Goal: Task Accomplishment & Management: Manage account settings

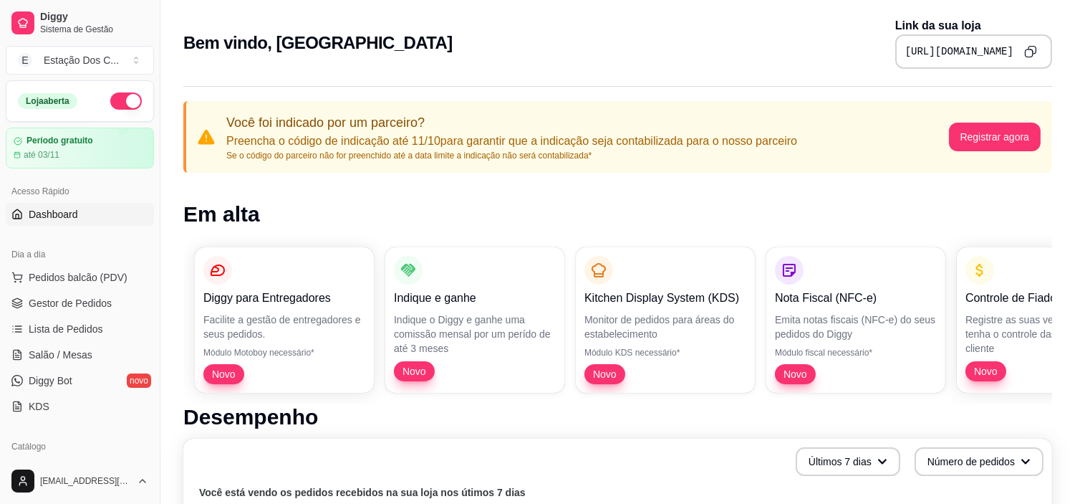
drag, startPoint x: 939, startPoint y: 2, endPoint x: 683, endPoint y: 208, distance: 328.5
click at [683, 208] on h1 "Em alta" at bounding box center [617, 214] width 869 height 26
click at [777, 287] on div "Diggy para Entregadores Facilite a gestão de entregadores e seus pedidos. Módul…" at bounding box center [617, 320] width 869 height 168
drag, startPoint x: 849, startPoint y: 209, endPoint x: 739, endPoint y: 195, distance: 110.5
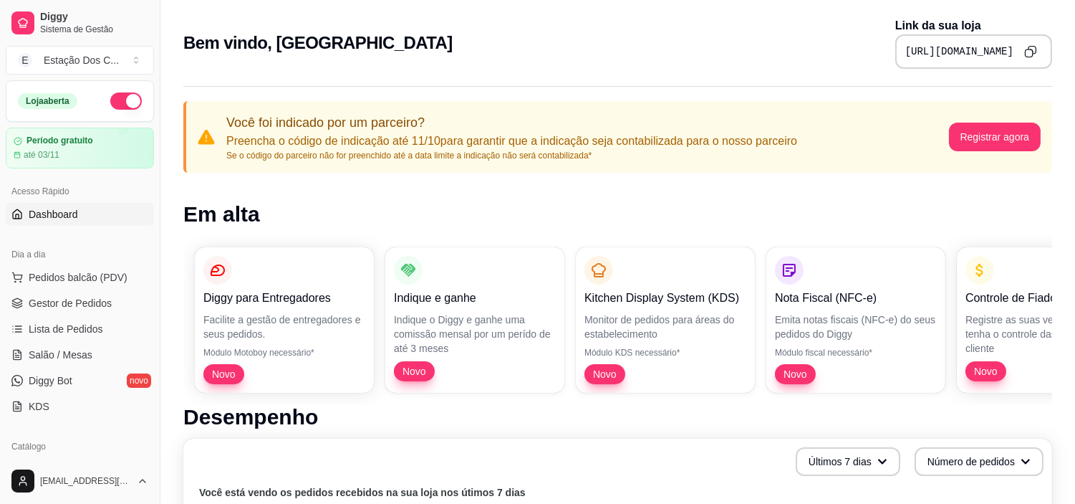
drag, startPoint x: 153, startPoint y: 218, endPoint x: 151, endPoint y: 305, distance: 87.4
click at [151, 305] on div "Diggy Sistema de Gestão E [GEOGRAPHIC_DATA] ... Loja aberta Período gratuito at…" at bounding box center [80, 252] width 160 height 504
click at [156, 299] on button "Toggle Sidebar" at bounding box center [159, 252] width 11 height 504
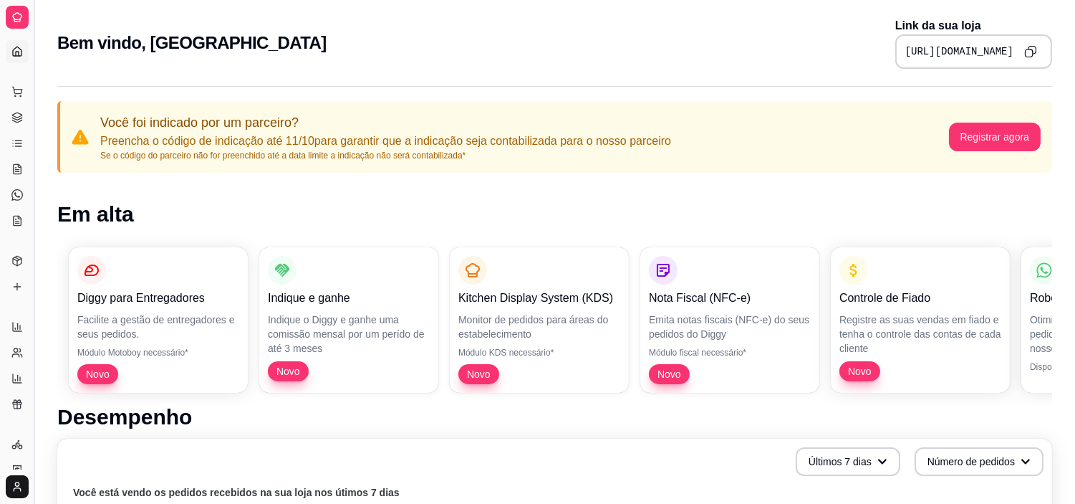
click at [37, 296] on button "Toggle Sidebar" at bounding box center [33, 252] width 11 height 504
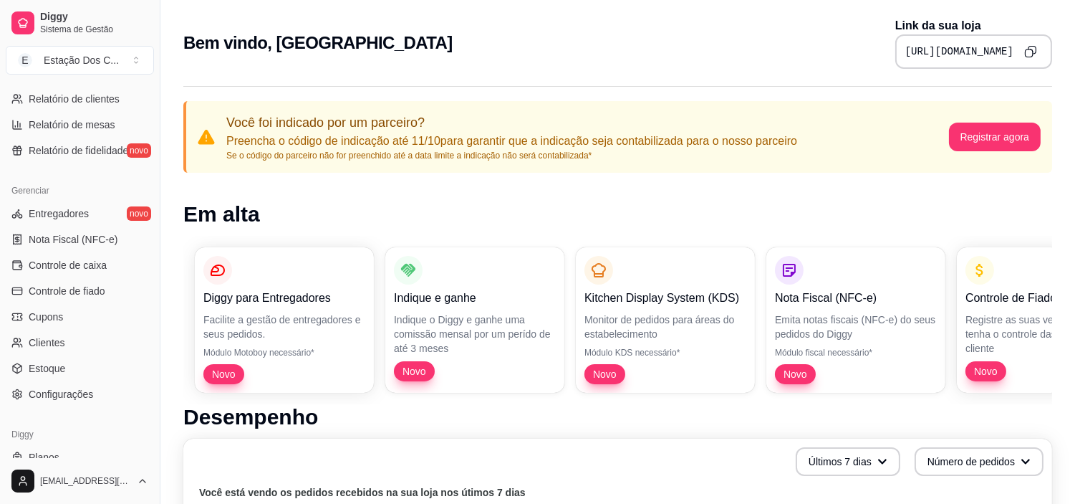
scroll to position [526, 0]
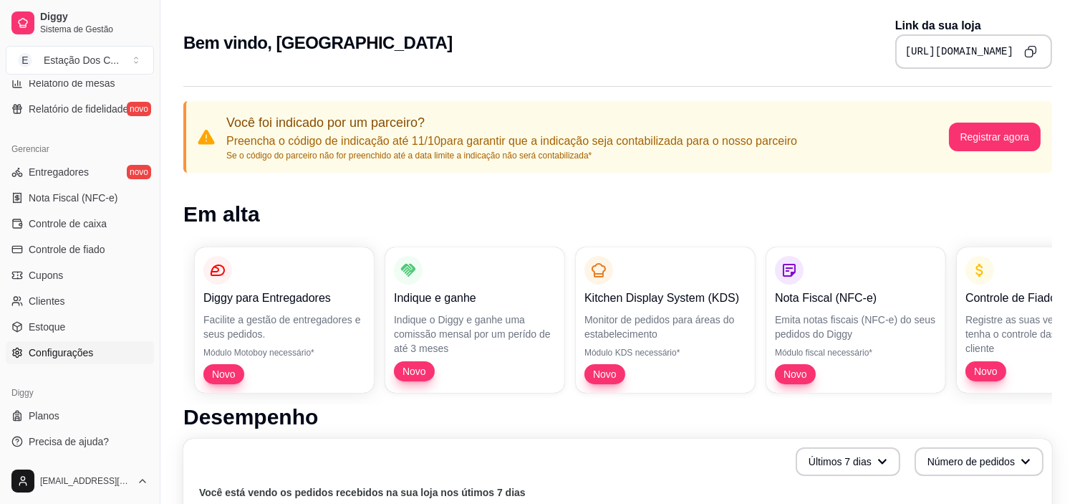
click at [55, 349] on span "Configurações" at bounding box center [61, 352] width 64 height 14
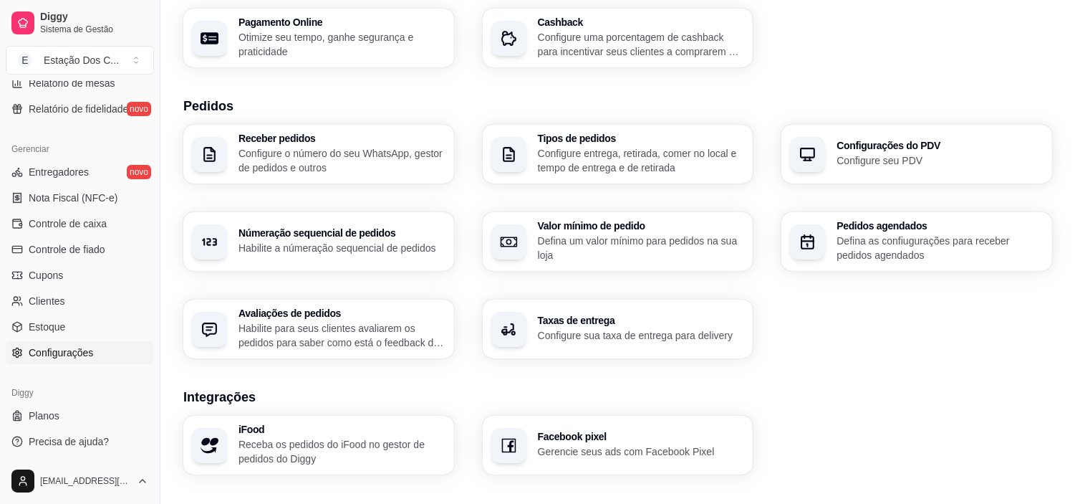
scroll to position [284, 0]
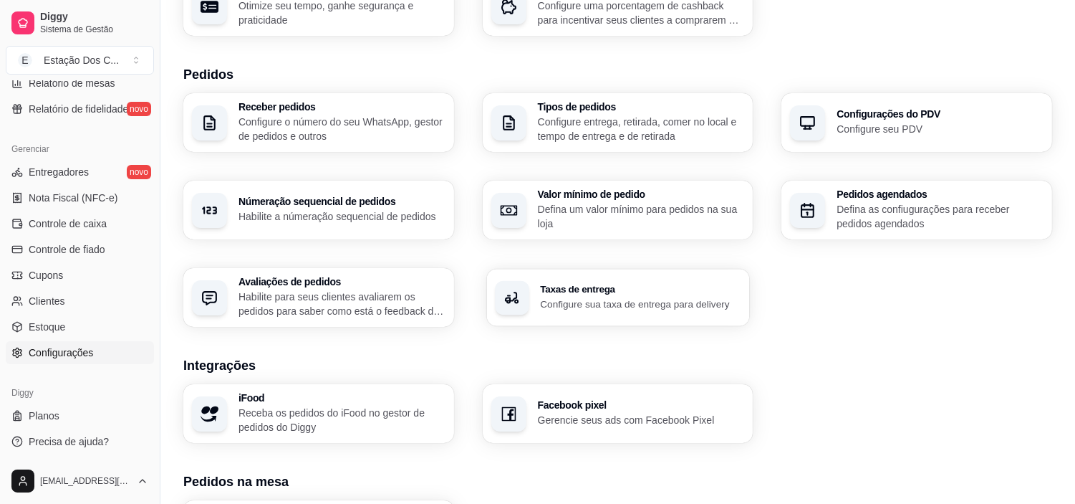
click at [716, 289] on h3 "Taxas de entrega" at bounding box center [640, 289] width 201 height 10
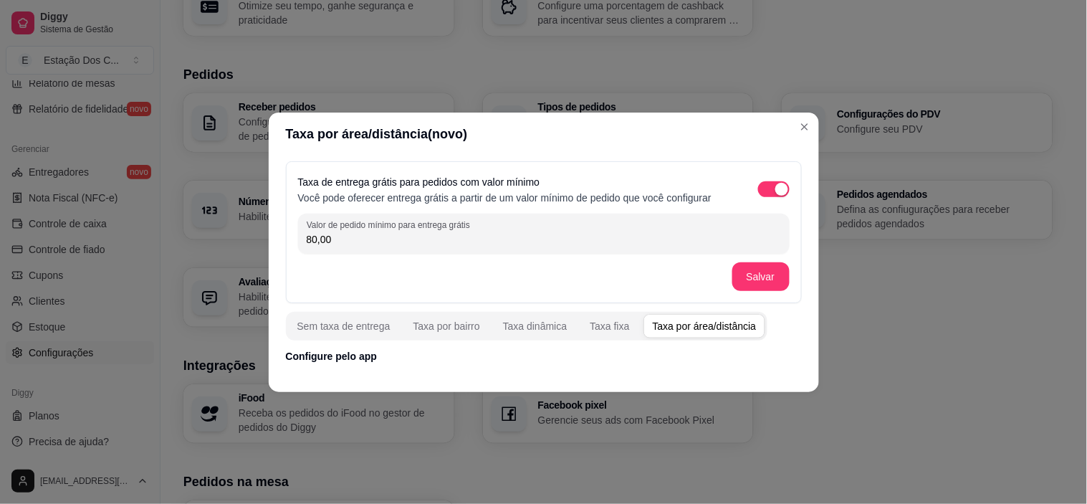
click at [652, 330] on div "Taxa por área/distância" at bounding box center [704, 326] width 104 height 14
click at [592, 319] on div "Taxa fixa" at bounding box center [608, 326] width 39 height 14
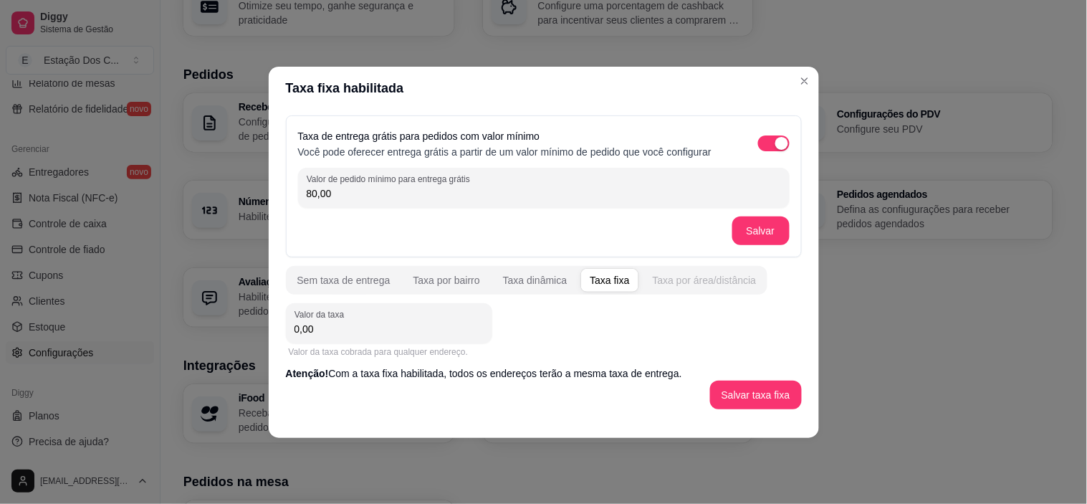
click at [668, 282] on div "Taxa por área/distância" at bounding box center [704, 280] width 104 height 14
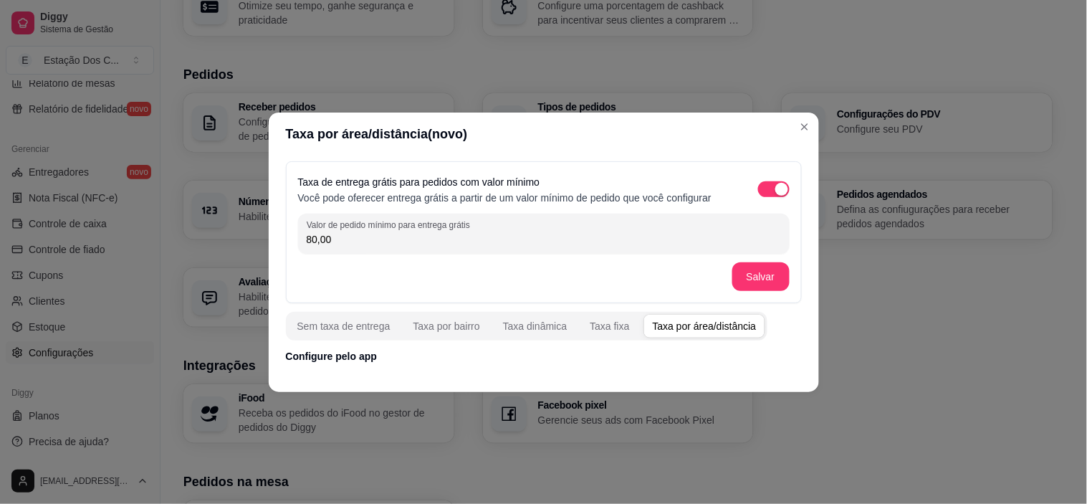
click at [650, 357] on p "Configure pelo app" at bounding box center [544, 356] width 516 height 14
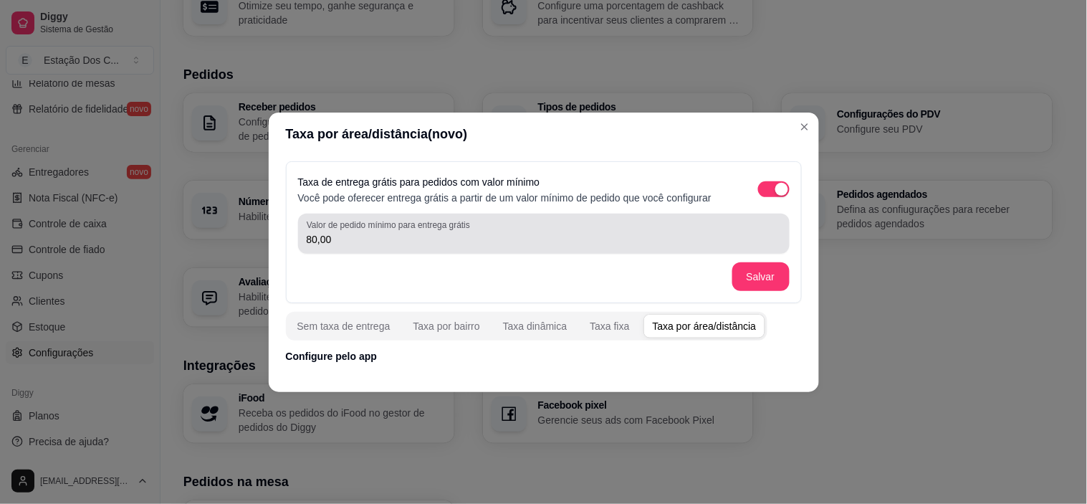
click at [672, 241] on div "Valor de pedido mínimo para entrega grátis 80,00 Salvar" at bounding box center [543, 251] width 491 height 77
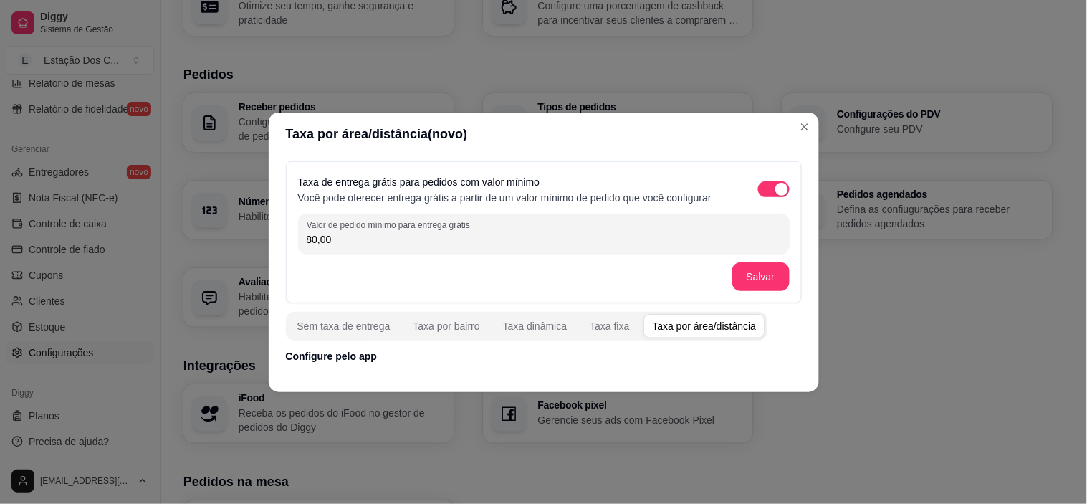
click at [721, 275] on div "Salvar" at bounding box center [543, 276] width 491 height 29
click at [756, 281] on button "Salvar" at bounding box center [761, 276] width 56 height 28
